Goal: Task Accomplishment & Management: Use online tool/utility

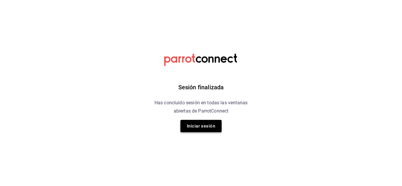
click at [205, 122] on button "Iniciar sesión" at bounding box center [200, 126] width 41 height 12
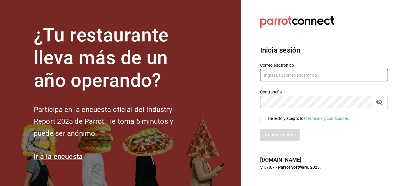
type input "[PERSON_NAME][EMAIL_ADDRESS][PERSON_NAME][DOMAIN_NAME]"
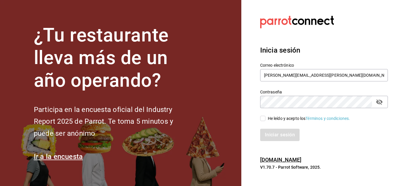
click at [261, 121] on input "He leído y acepto los Términos y condiciones." at bounding box center [262, 118] width 5 height 5
checkbox input "true"
click at [270, 135] on button "Iniciar sesión" at bounding box center [280, 135] width 40 height 12
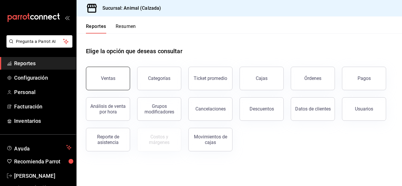
click at [110, 82] on button "Ventas" at bounding box center [108, 79] width 44 height 24
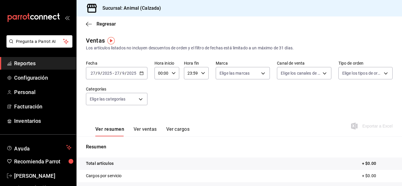
click at [144, 74] on div "2025-09-27 27 / 9 / 2025 - 2025-09-27 27 / 9 / 2025" at bounding box center [116, 73] width 61 height 12
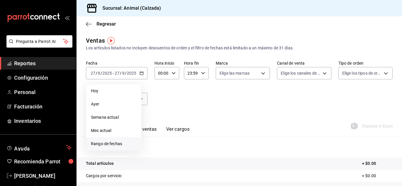
click at [112, 141] on li "Rango de fechas" at bounding box center [113, 143] width 55 height 13
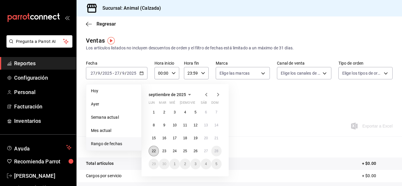
click at [155, 149] on abbr "22" at bounding box center [154, 151] width 4 height 4
click at [204, 150] on abbr "27" at bounding box center [206, 151] width 4 height 4
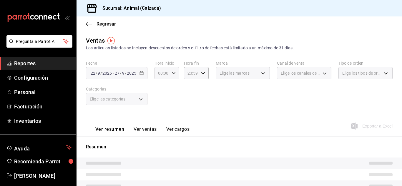
click at [174, 73] on \(Stroke\) "button" at bounding box center [174, 73] width 4 height 2
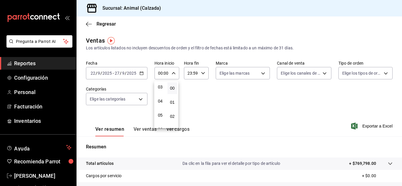
scroll to position [44, 0]
click at [160, 117] on button "05" at bounding box center [160, 115] width 10 height 12
type input "05:00"
click at [201, 73] on div at bounding box center [201, 93] width 402 height 186
click at [203, 71] on div "23:59 Hora fin" at bounding box center [196, 73] width 25 height 12
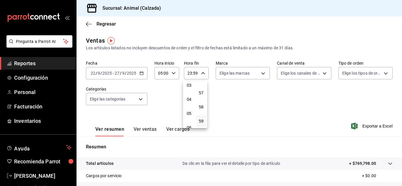
scroll to position [46, 0]
click at [188, 112] on span "05" at bounding box center [189, 113] width 3 height 5
click at [200, 87] on span "00" at bounding box center [201, 88] width 3 height 5
type input "05:00"
click at [261, 74] on div at bounding box center [201, 93] width 402 height 186
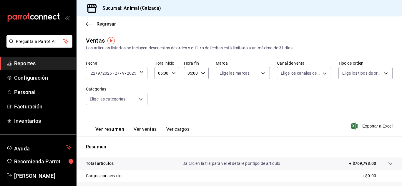
click at [261, 74] on div "00 01 02 03 04 05 06 07 08 09 10 11 12 13 14 15 16 17 18 19 20 21 22 23 00 01 0…" at bounding box center [201, 94] width 402 height 184
click at [261, 74] on body "Pregunta a Parrot AI Reportes Configuración Personal Facturación Inventarios Ay…" at bounding box center [201, 93] width 402 height 186
click at [249, 92] on li "Ver todas" at bounding box center [240, 95] width 53 height 17
type input "e26472f3-9262-489d-bcba-4c6b034529c7"
checkbox input "true"
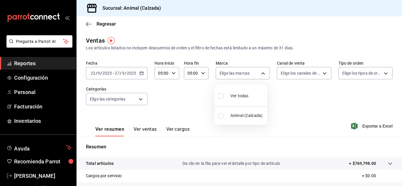
checkbox input "true"
click at [322, 73] on div at bounding box center [201, 93] width 402 height 186
click at [322, 73] on div "Ver todas Animal (Calzada)" at bounding box center [201, 93] width 402 height 186
click at [322, 73] on body "Pregunta a Parrot AI Reportes Configuración Personal Facturación Inventarios Ay…" at bounding box center [201, 93] width 402 height 186
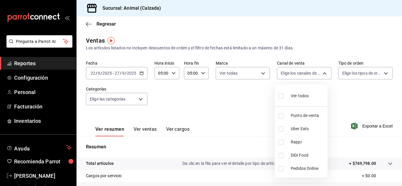
click at [308, 94] on span "Ver todos" at bounding box center [300, 96] width 18 height 6
type input "PARROT,UBER_EATS,RAPPI,DIDI_FOOD,ONLINE"
checkbox input "true"
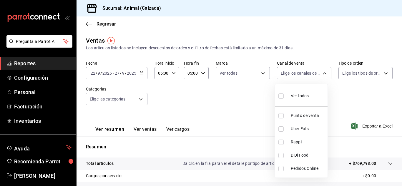
checkbox input "true"
click at [382, 74] on div at bounding box center [201, 93] width 402 height 186
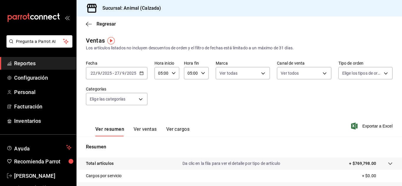
click at [382, 74] on div "Ver todos Punto de venta Uber Eats Rappi DiDi Food Pedidos Online" at bounding box center [201, 93] width 402 height 186
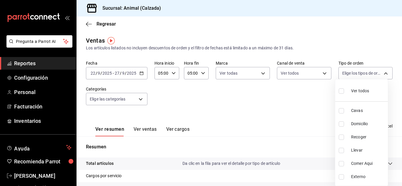
click at [382, 74] on body "Pregunta a Parrot AI Reportes Configuración Personal Facturación Inventarios Ay…" at bounding box center [201, 93] width 402 height 186
click at [366, 87] on div "Ver todos" at bounding box center [354, 90] width 30 height 13
type input "588630d3-b511-4bba-a729-32472510037f,54b7ae00-ca47-4ec1-b7ff-55842c0a2b62,92293…"
checkbox input "true"
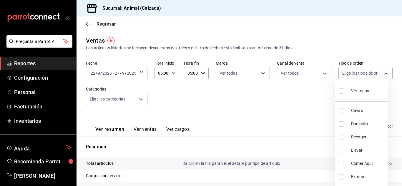
checkbox input "true"
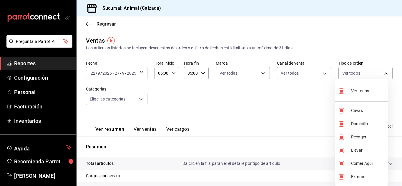
click at [140, 99] on div at bounding box center [201, 93] width 402 height 186
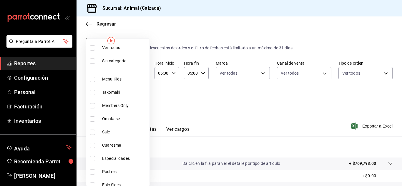
click at [140, 99] on body "Pregunta a Parrot AI Reportes Configuración Personal Facturación Inventarios Ay…" at bounding box center [201, 93] width 402 height 186
click at [125, 44] on li "Ver todas" at bounding box center [117, 47] width 63 height 13
type input "577524a9-a437-43f3-84d2-cf2e6968635f,5d35a5f4-3063-4397-a550-a8f4eca83956,9bcdf…"
checkbox input "true"
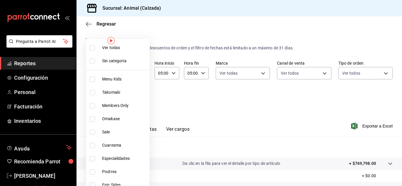
checkbox input "true"
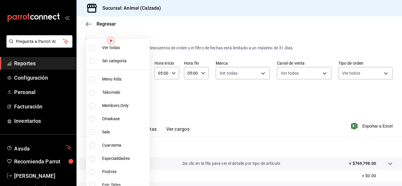
checkbox input "true"
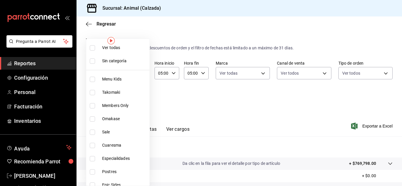
checkbox input "true"
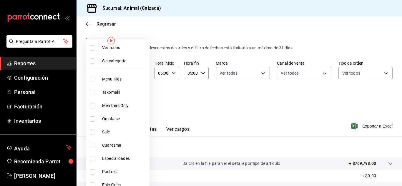
checkbox input "true"
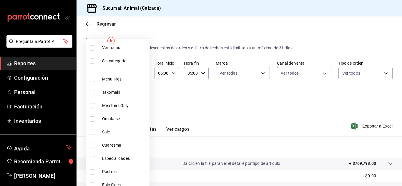
checkbox input "true"
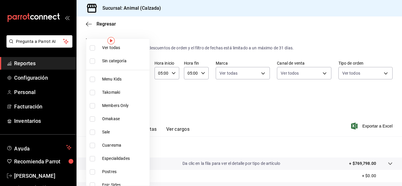
checkbox input "true"
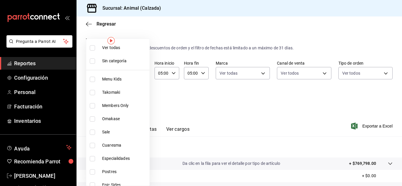
checkbox input "true"
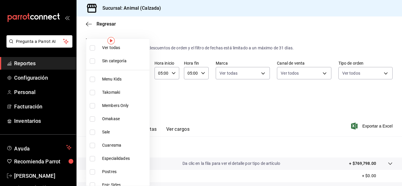
checkbox input "true"
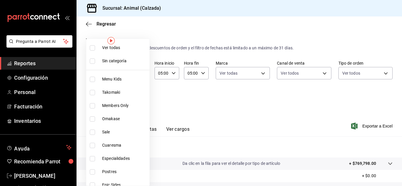
checkbox input "true"
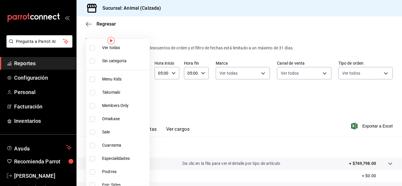
checkbox input "true"
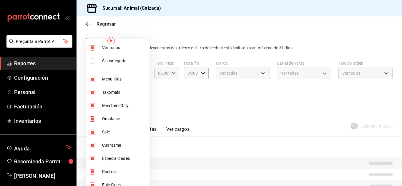
click at [320, 106] on div at bounding box center [201, 93] width 402 height 186
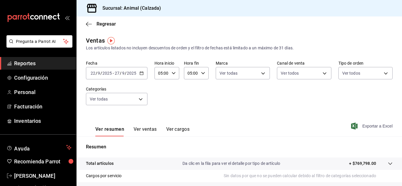
click at [368, 126] on span "Exportar a Excel" at bounding box center [372, 126] width 40 height 7
